Goal: Information Seeking & Learning: Learn about a topic

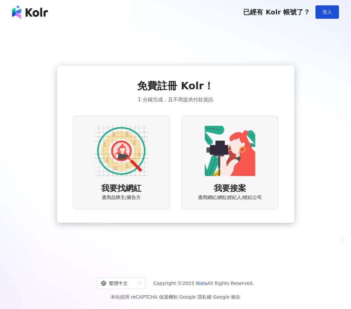
click at [134, 159] on img at bounding box center [121, 151] width 54 height 54
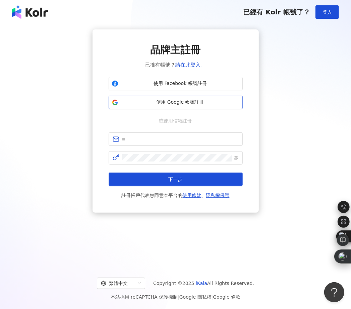
click at [161, 105] on span "使用 Google 帳號註冊" at bounding box center [180, 102] width 119 height 7
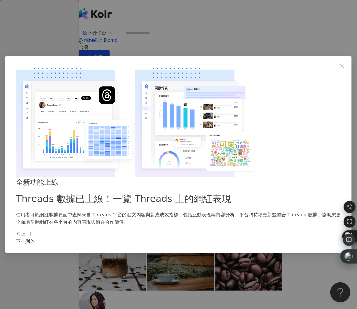
click at [35, 239] on icon "right" at bounding box center [32, 241] width 5 height 5
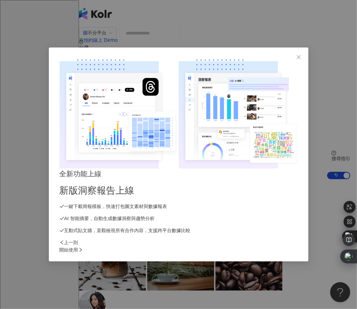
click at [83, 248] on icon "right" at bounding box center [80, 250] width 5 height 5
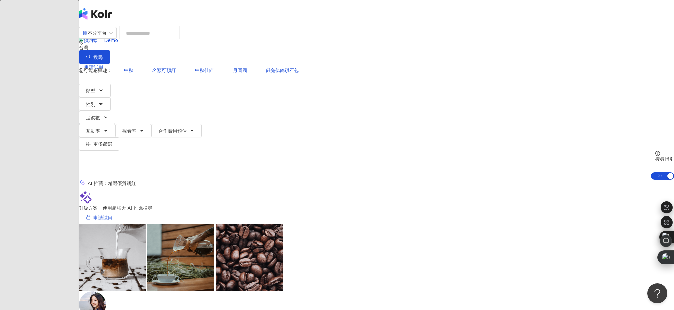
click at [112, 215] on span "申請試用" at bounding box center [102, 217] width 19 height 5
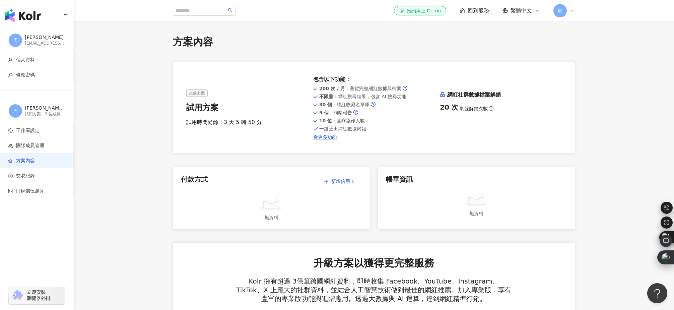
click at [28, 17] on img "button" at bounding box center [23, 15] width 36 height 13
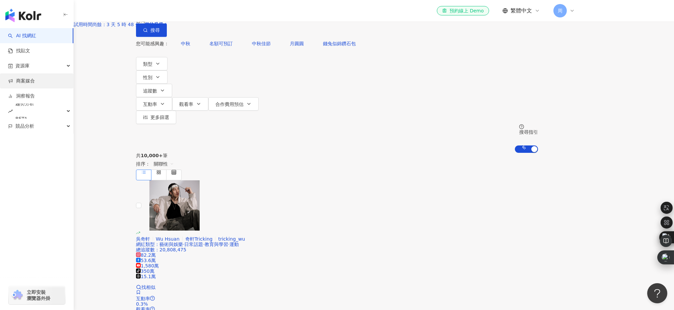
click at [34, 83] on link "商案媒合" at bounding box center [21, 81] width 27 height 7
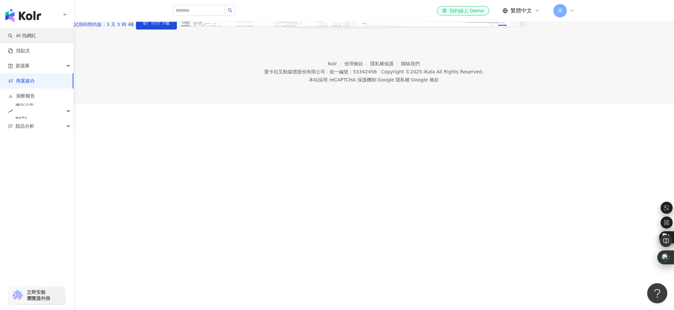
click at [36, 36] on link "AI 找網紅" at bounding box center [22, 35] width 28 height 7
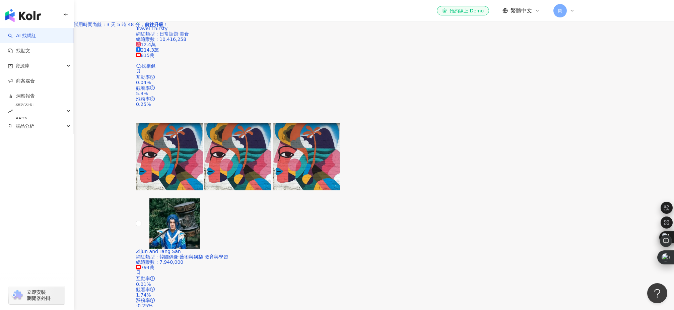
scroll to position [1071, 0]
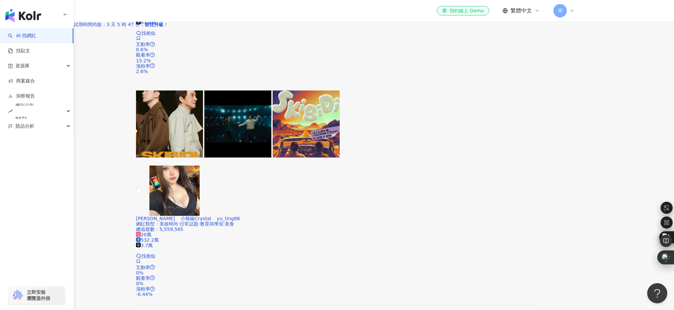
scroll to position [312, 0]
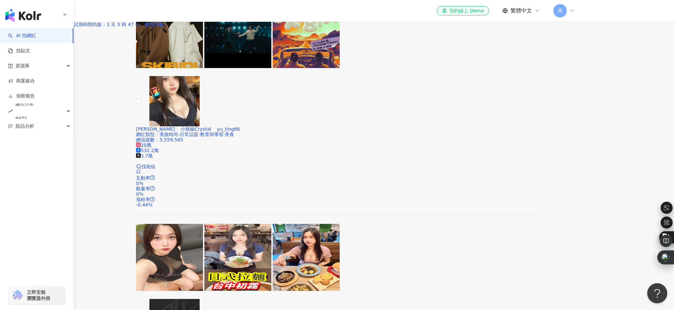
drag, startPoint x: 131, startPoint y: 181, endPoint x: 355, endPoint y: 133, distance: 229.2
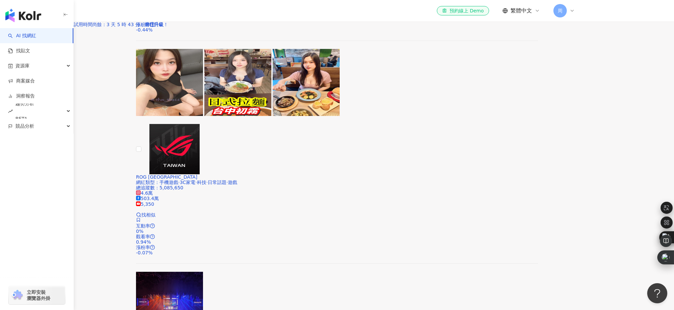
scroll to position [489, 0]
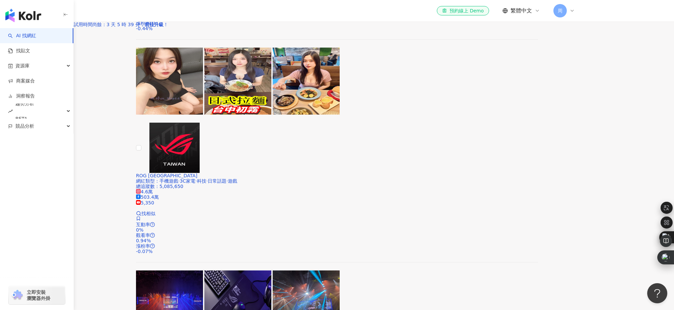
drag, startPoint x: 128, startPoint y: 157, endPoint x: 389, endPoint y: 10, distance: 300.0
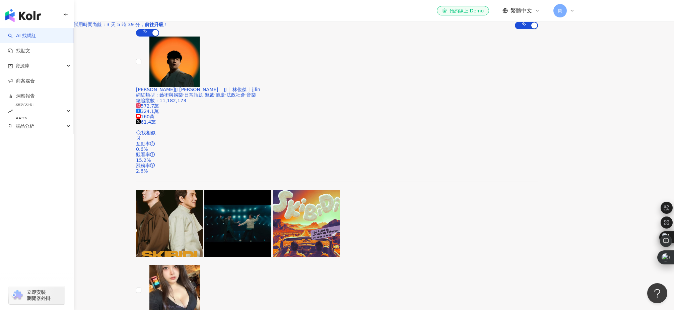
scroll to position [0, 0]
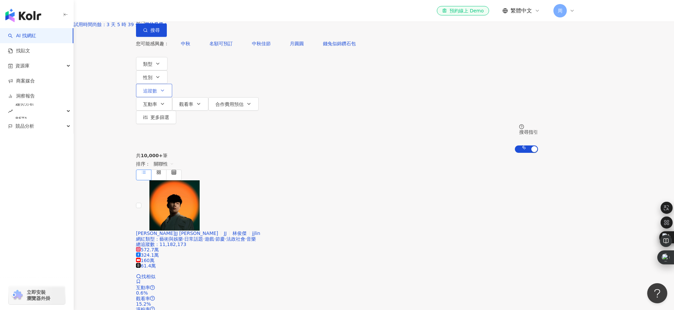
click at [157, 88] on span "追蹤數" at bounding box center [150, 90] width 14 height 5
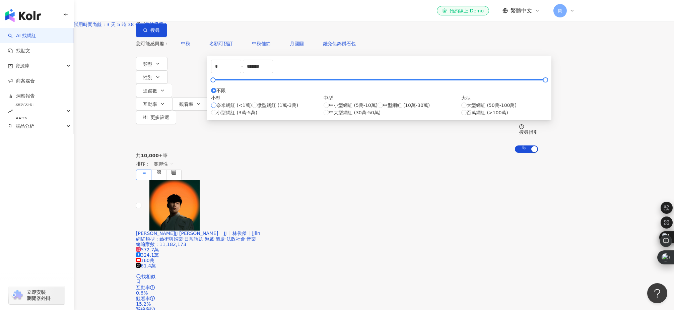
click at [252, 109] on span "奈米網紅 (<1萬)" at bounding box center [233, 104] width 35 height 7
type input "****"
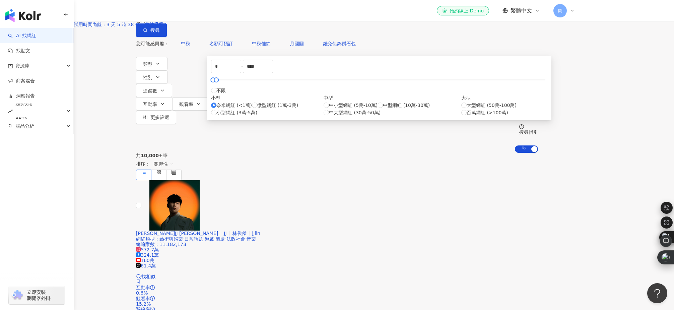
click at [268, 116] on div "奈米網紅 (<1萬) 微型網紅 (1萬-3萬) 小型網紅 (3萬-5萬)" at bounding box center [267, 108] width 113 height 15
click at [267, 109] on span "微型網紅 (1萬-3萬)" at bounding box center [277, 104] width 41 height 7
type input "*****"
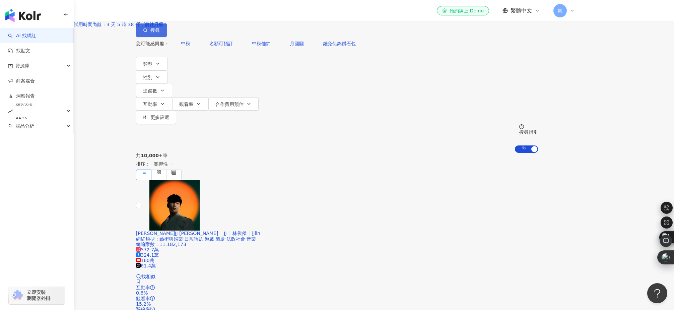
click at [160, 33] on span "搜尋" at bounding box center [154, 29] width 9 height 5
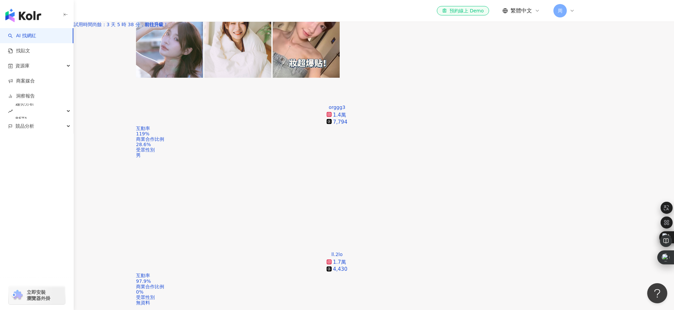
scroll to position [1206, 0]
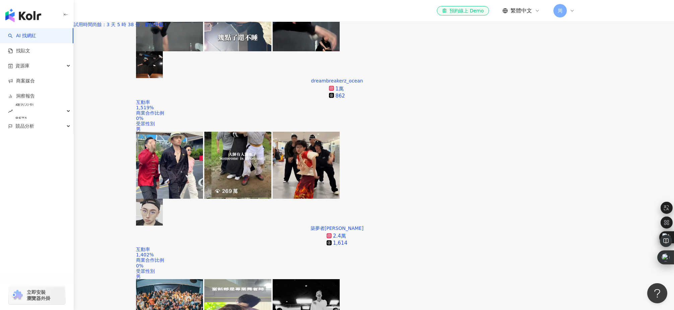
scroll to position [0, 0]
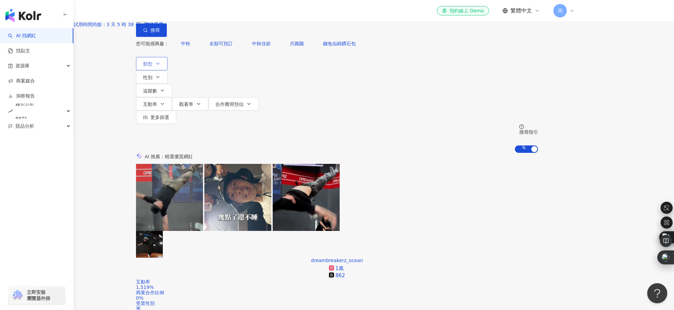
click at [160, 66] on icon "button" at bounding box center [157, 63] width 5 height 5
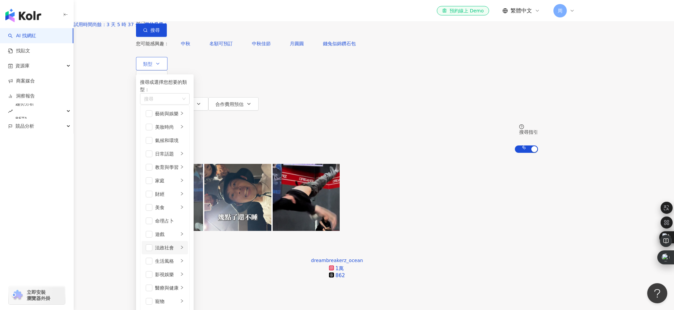
scroll to position [134, 0]
click at [184, 309] on div "攝影" at bounding box center [169, 314] width 29 height 7
click at [160, 33] on span "搜尋" at bounding box center [154, 29] width 9 height 5
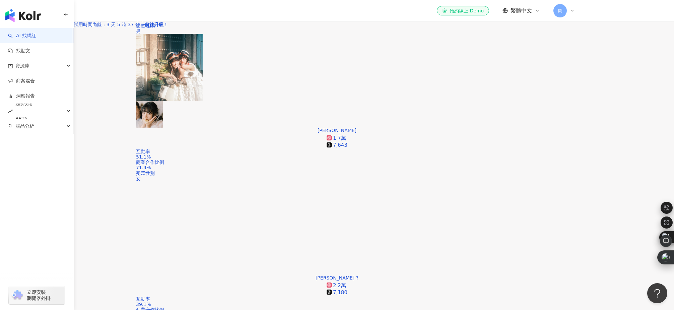
scroll to position [1205, 0]
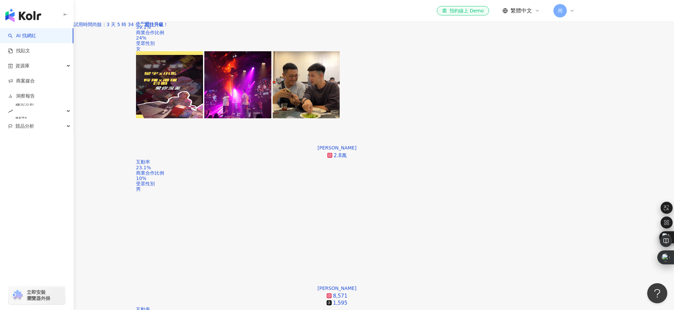
scroll to position [1372, 0]
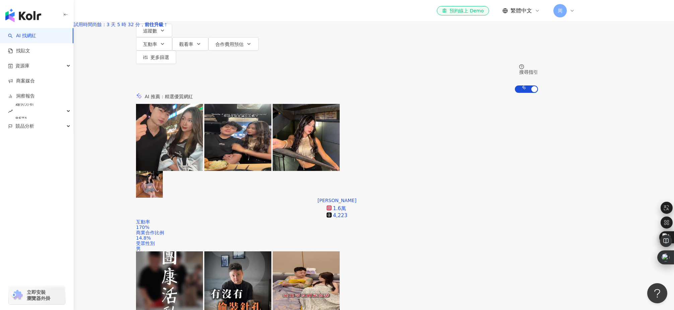
scroll to position [0, 0]
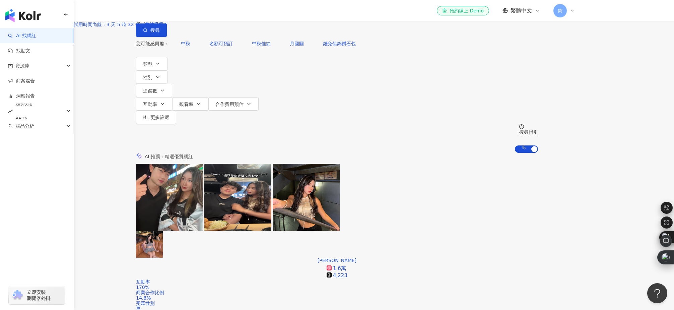
scroll to position [0, 1002]
click at [160, 66] on icon "button" at bounding box center [157, 63] width 5 height 5
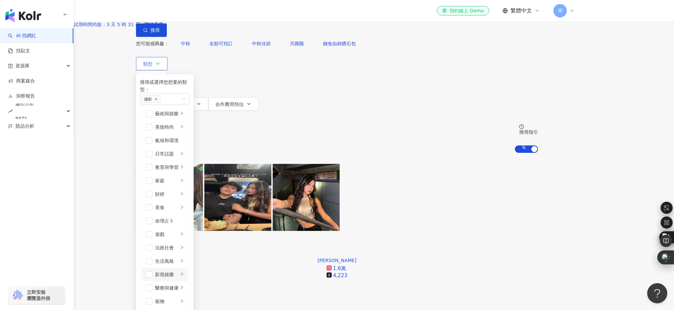
scroll to position [232, 0]
